Goal: Task Accomplishment & Management: Manage account settings

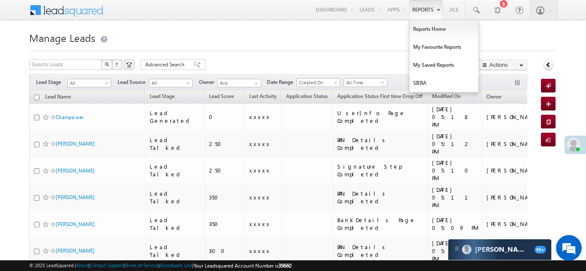
click at [425, 8] on link "Reports" at bounding box center [425, 10] width 33 height 20
click at [427, 27] on link "Reports Home" at bounding box center [443, 29] width 69 height 18
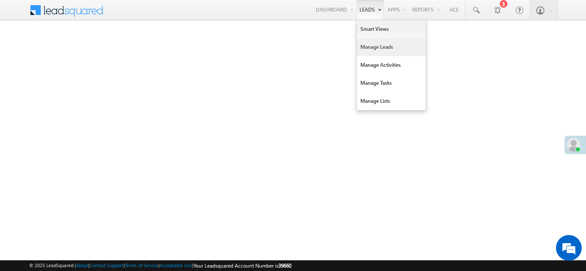
click at [373, 45] on link "Manage Leads" at bounding box center [391, 47] width 69 height 18
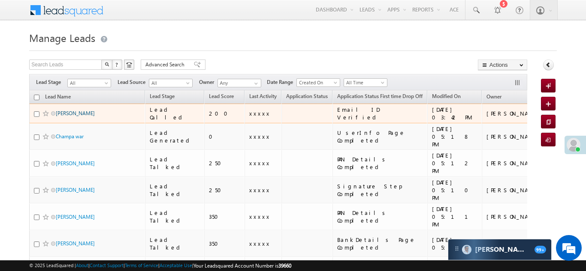
click at [75, 110] on link "[PERSON_NAME]" at bounding box center [75, 113] width 39 height 6
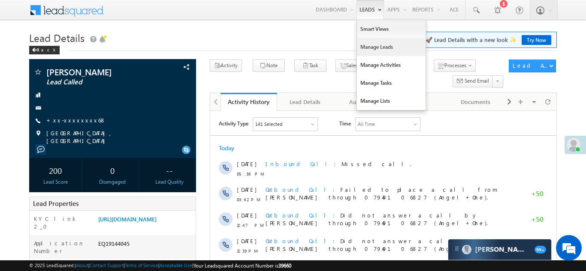
click at [361, 46] on link "Manage Leads" at bounding box center [391, 47] width 69 height 18
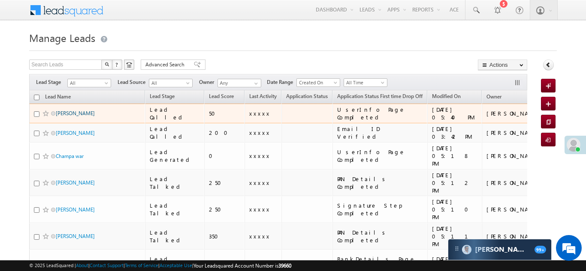
click at [63, 111] on link "[PERSON_NAME]" at bounding box center [75, 113] width 39 height 6
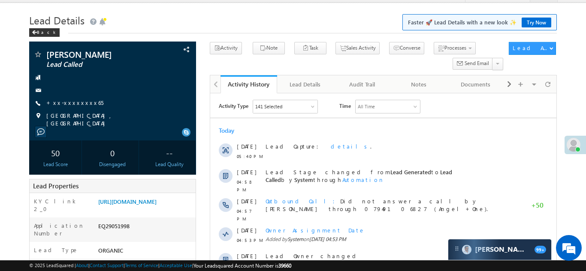
scroll to position [26, 0]
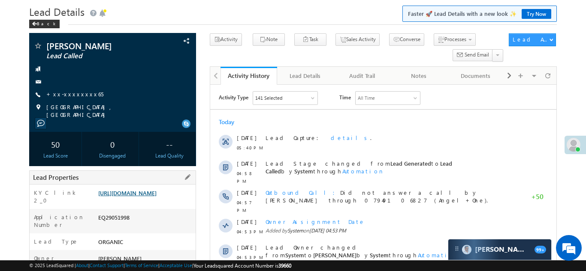
click at [147, 193] on link "[URL][DOMAIN_NAME]" at bounding box center [127, 193] width 58 height 7
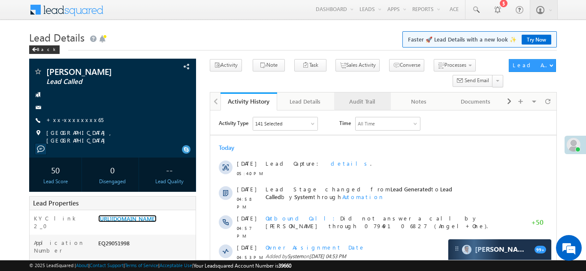
scroll to position [0, 0]
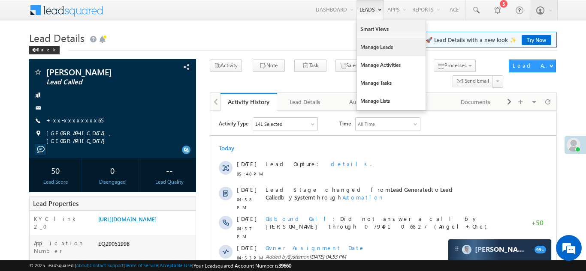
click at [364, 46] on link "Manage Leads" at bounding box center [391, 47] width 69 height 18
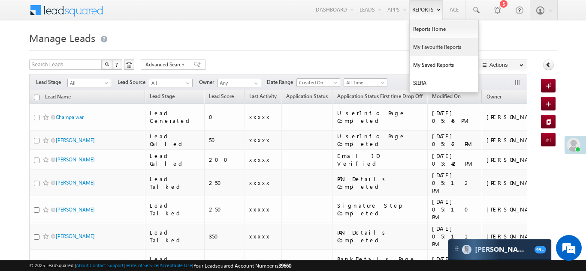
click at [429, 46] on link "My Favourite Reports" at bounding box center [443, 47] width 69 height 18
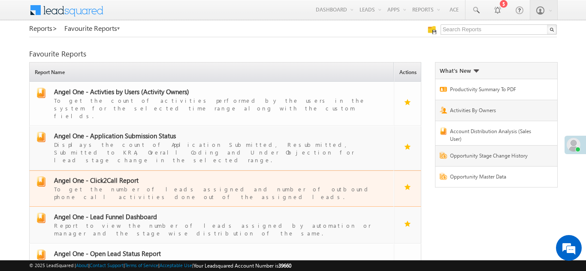
click at [100, 176] on span "Angel One - Click2Call Report" at bounding box center [96, 180] width 84 height 9
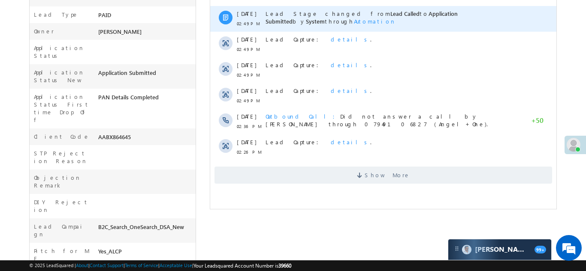
scroll to position [259, 0]
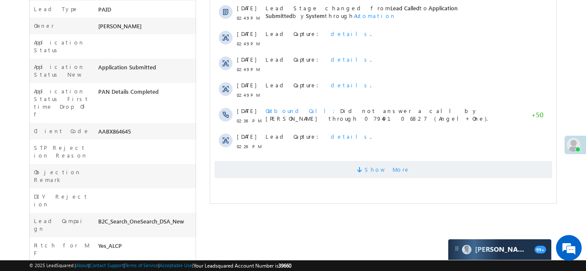
click at [313, 169] on span "Show More" at bounding box center [382, 169] width 337 height 17
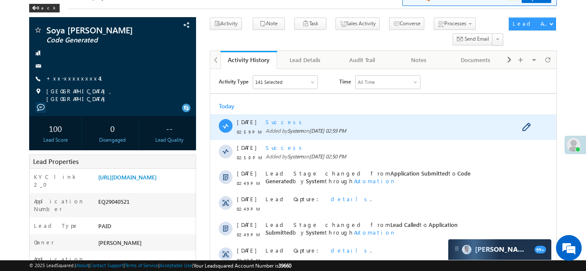
scroll to position [0, 0]
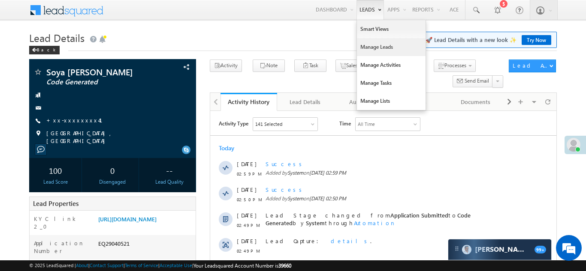
click at [363, 47] on link "Manage Leads" at bounding box center [391, 47] width 69 height 18
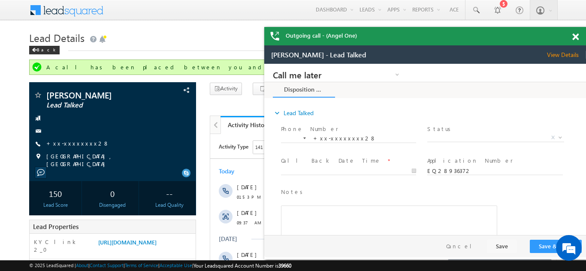
click at [576, 36] on span at bounding box center [575, 36] width 6 height 7
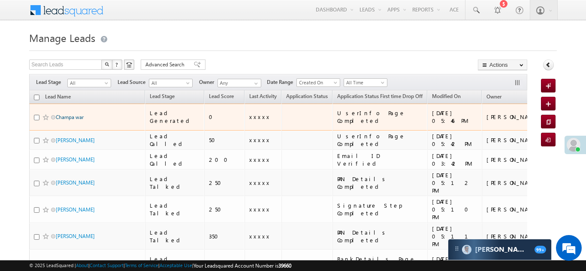
click at [66, 114] on link "Champa war" at bounding box center [70, 117] width 28 height 6
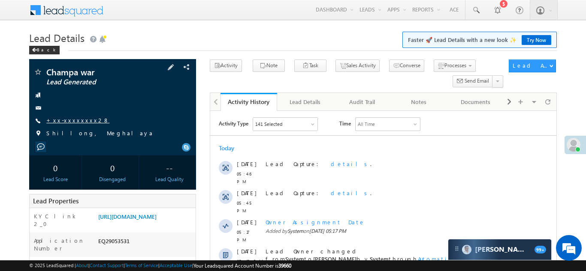
click at [74, 122] on link "+xx-xxxxxxxx28" at bounding box center [77, 120] width 63 height 7
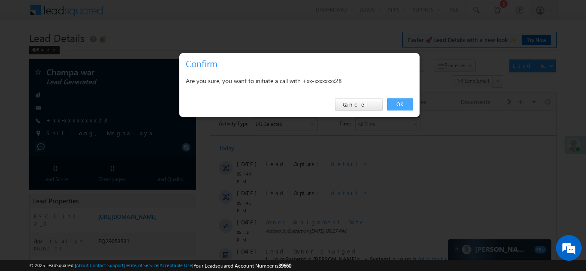
click at [402, 106] on link "OK" at bounding box center [400, 105] width 26 height 12
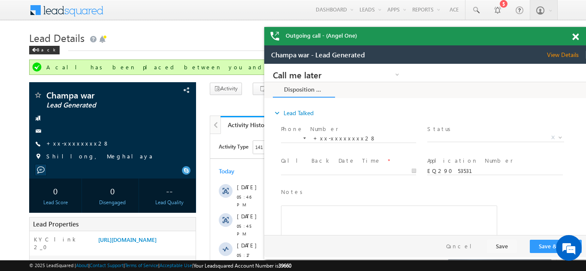
click at [575, 36] on div "Outgoing call - (Angel One)" at bounding box center [425, 36] width 322 height 18
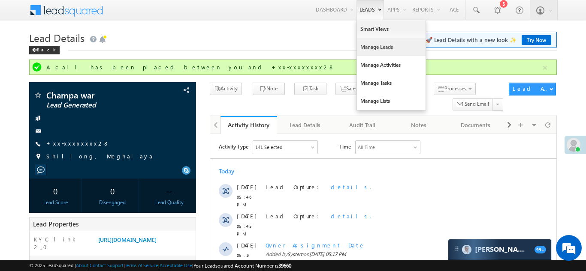
click at [370, 49] on link "Manage Leads" at bounding box center [391, 47] width 69 height 18
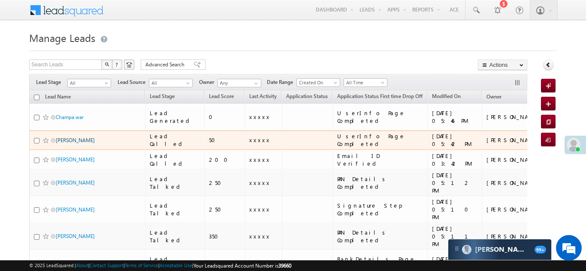
click at [67, 137] on link "[PERSON_NAME]" at bounding box center [75, 140] width 39 height 6
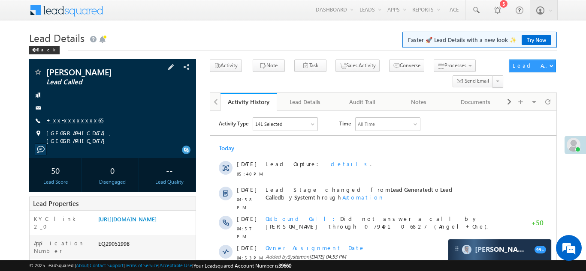
click at [63, 120] on link "+xx-xxxxxxxx65" at bounding box center [74, 120] width 57 height 7
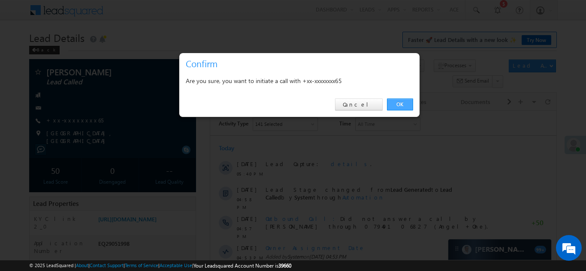
click at [397, 104] on link "OK" at bounding box center [400, 105] width 26 height 12
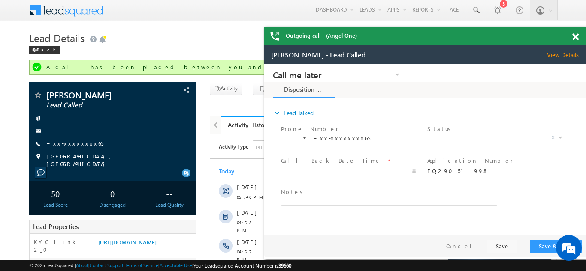
click at [575, 36] on span at bounding box center [575, 36] width 6 height 7
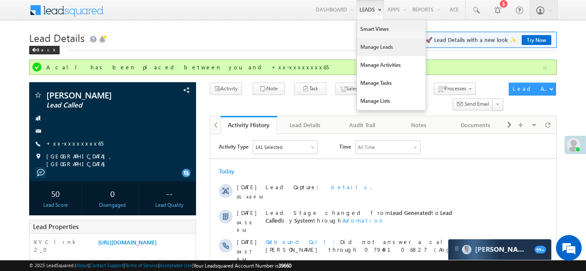
click at [367, 47] on link "Manage Leads" at bounding box center [391, 47] width 69 height 18
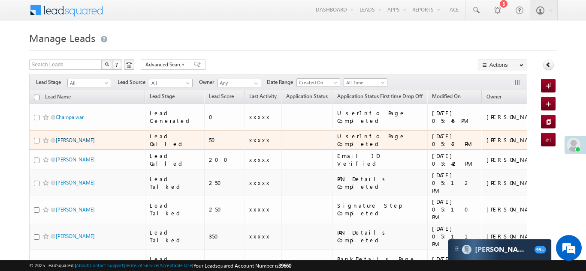
click at [66, 137] on link "[PERSON_NAME]" at bounding box center [75, 140] width 39 height 6
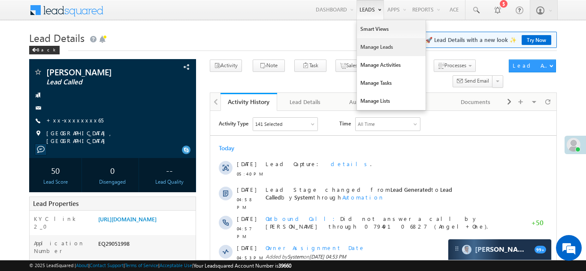
click at [367, 46] on link "Manage Leads" at bounding box center [391, 47] width 69 height 18
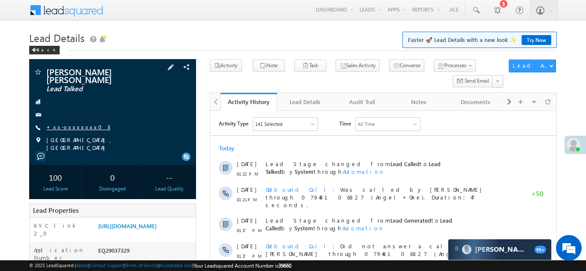
click at [72, 123] on link "+xx-xxxxxxxx03" at bounding box center [78, 126] width 64 height 7
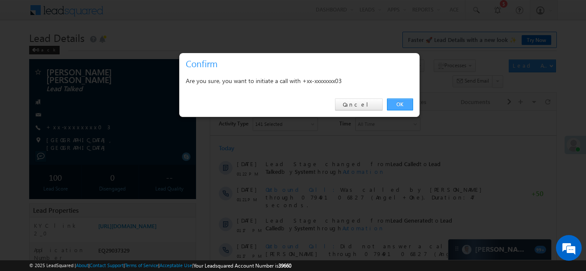
click at [400, 103] on link "OK" at bounding box center [400, 105] width 26 height 12
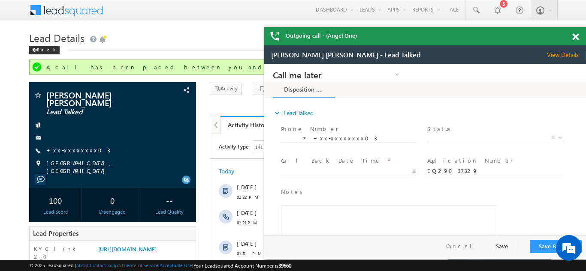
click at [574, 35] on span at bounding box center [575, 36] width 6 height 7
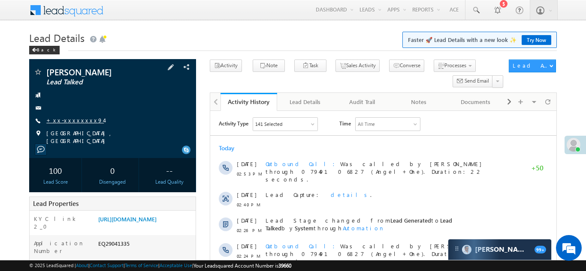
click at [69, 121] on link "+xx-xxxxxxxx94" at bounding box center [74, 120] width 57 height 7
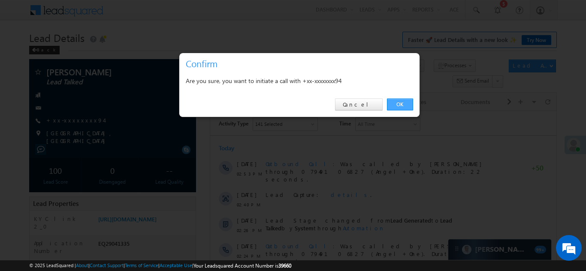
click at [399, 102] on link "OK" at bounding box center [400, 105] width 26 height 12
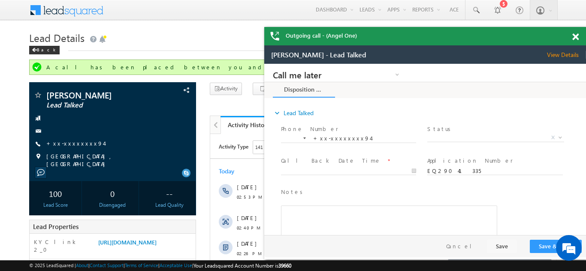
click at [576, 36] on span at bounding box center [575, 36] width 6 height 7
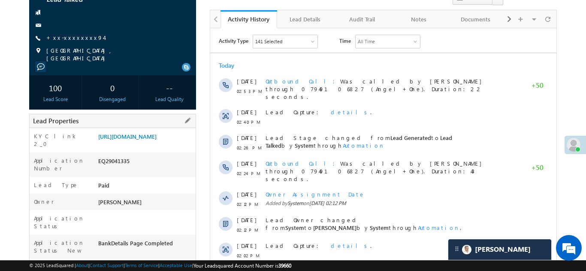
scroll to position [111, 0]
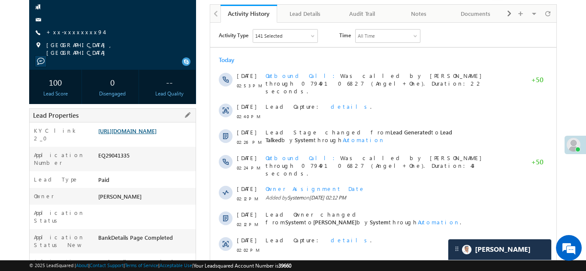
click at [146, 135] on link "https://angelbroking1-pk3em7sa.customui-test.leadsquared.com?leadId=63a540a0-f0…" at bounding box center [127, 130] width 58 height 7
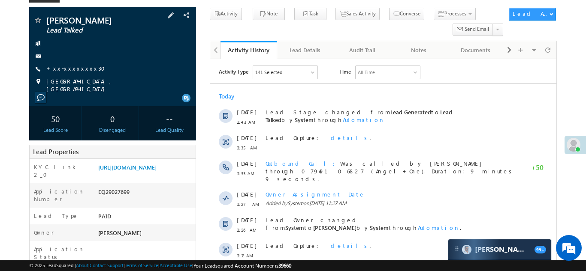
scroll to position [63, 0]
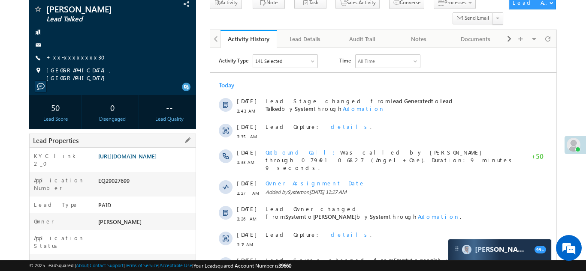
click at [147, 157] on link "https://angelbroking1-pk3em7sa.customui-test.leadsquared.com?leadId=acc1a9b6-f5…" at bounding box center [127, 156] width 58 height 7
